Goal: Transaction & Acquisition: Purchase product/service

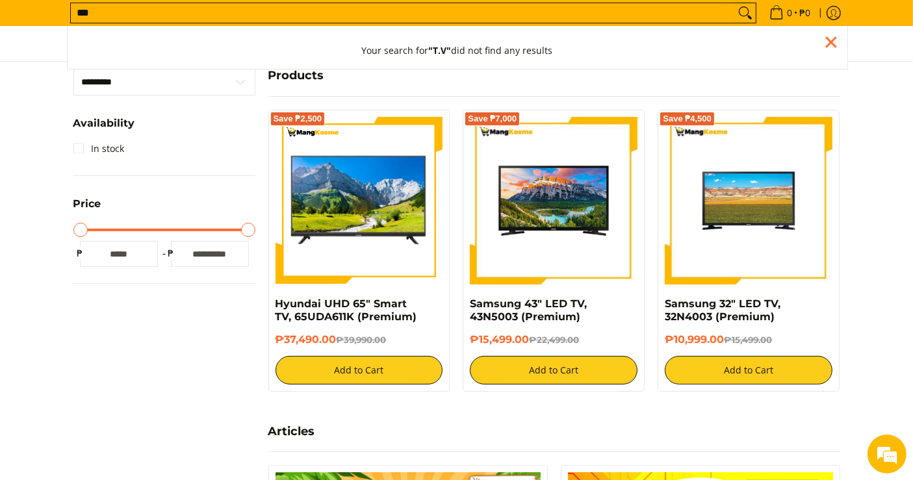
scroll to position [289, 0]
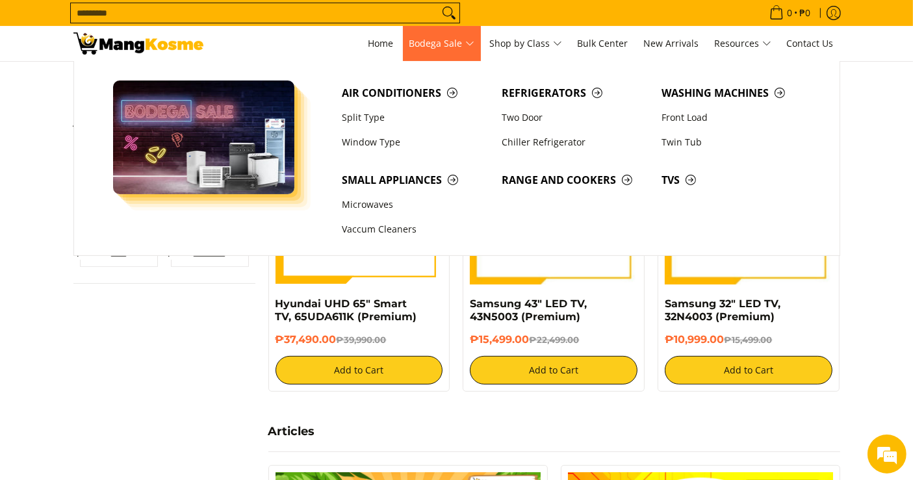
click at [455, 46] on span "Bodega Sale" at bounding box center [442, 44] width 65 height 16
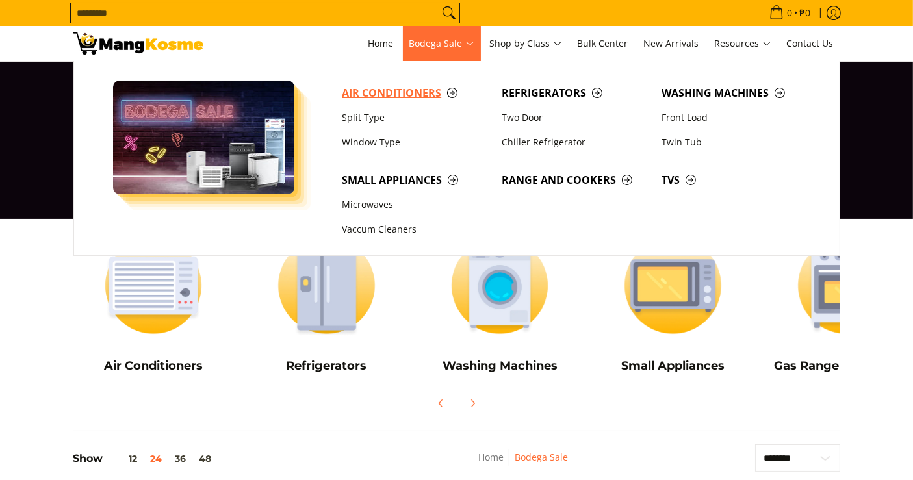
click at [386, 92] on span "Air Conditioners" at bounding box center [415, 93] width 147 height 16
